Goal: Navigation & Orientation: Find specific page/section

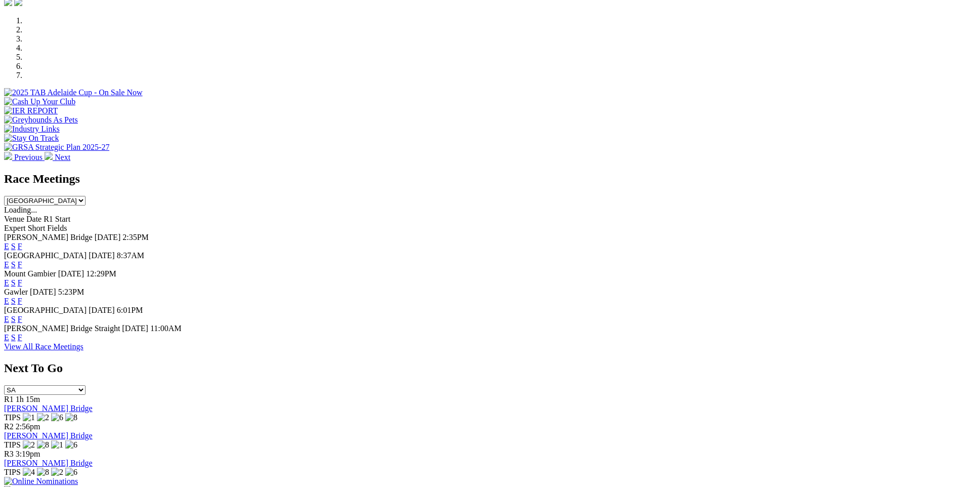
scroll to position [51, 0]
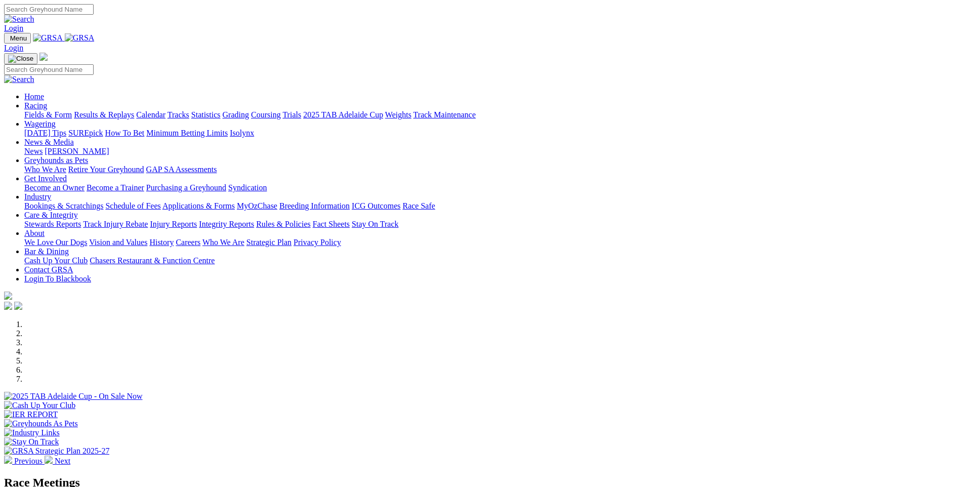
click at [47, 101] on link "Racing" at bounding box center [35, 105] width 23 height 9
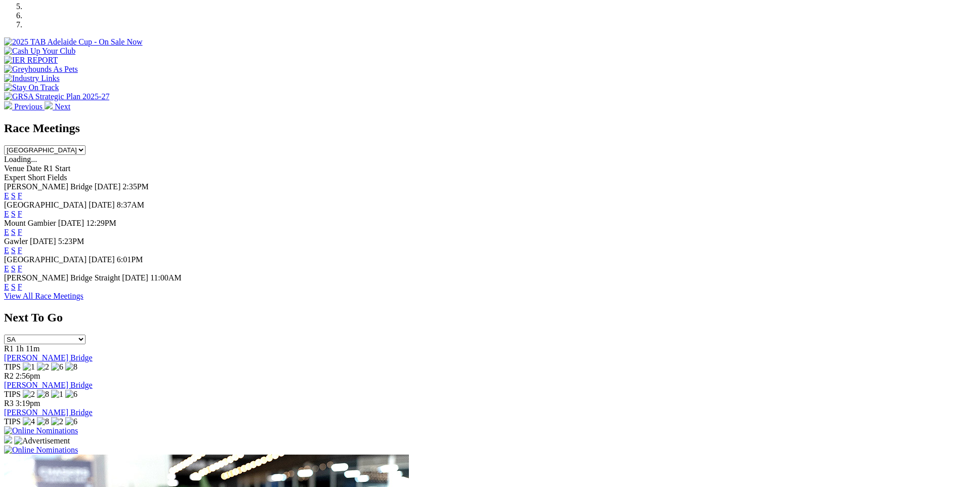
scroll to position [101, 0]
